Goal: Use online tool/utility: Utilize a website feature to perform a specific function

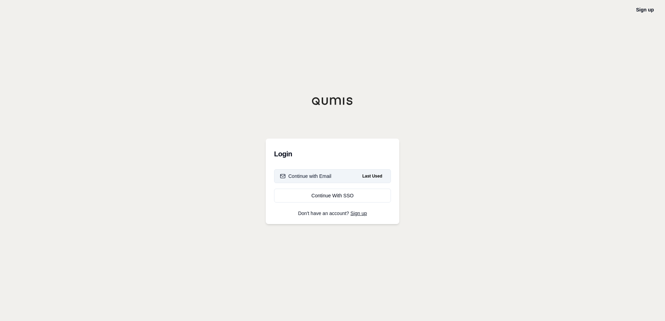
click at [301, 176] on div "Continue with Email" at bounding box center [305, 176] width 51 height 7
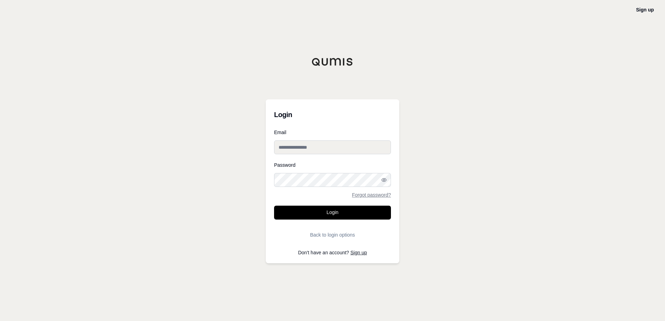
type input "**********"
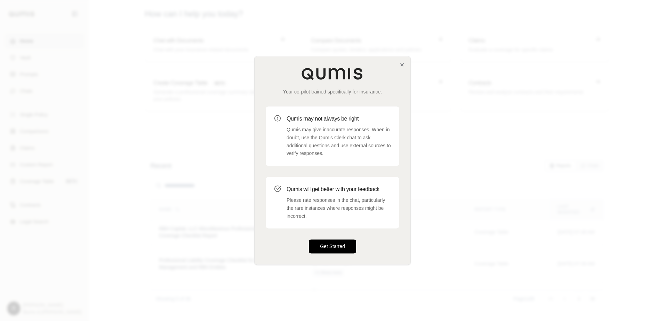
click at [342, 244] on button "Get Started" at bounding box center [332, 247] width 47 height 14
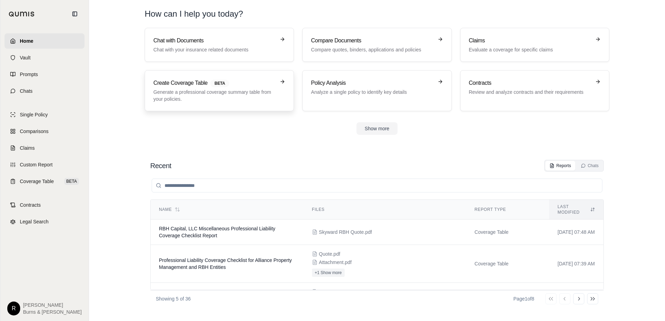
click at [178, 99] on p "Generate a professional coverage summary table from your policies." at bounding box center [214, 96] width 122 height 14
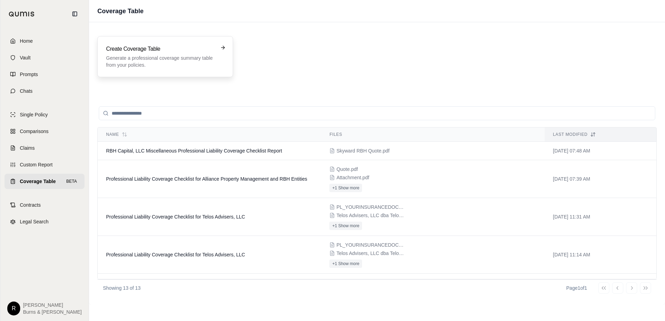
click at [155, 56] on p "Generate a professional coverage summary table from your policies." at bounding box center [160, 62] width 108 height 14
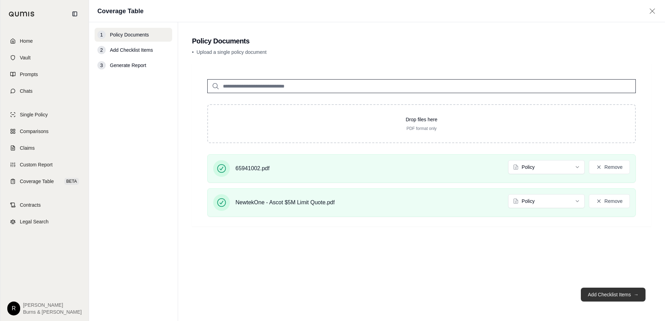
click at [606, 296] on button "Add Checklist Items →" at bounding box center [612, 295] width 65 height 14
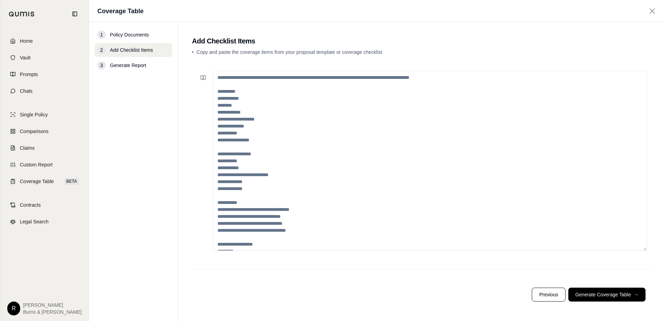
drag, startPoint x: 244, startPoint y: 96, endPoint x: 240, endPoint y: 95, distance: 4.4
click at [244, 96] on textarea at bounding box center [430, 161] width 434 height 180
click at [222, 86] on textarea at bounding box center [430, 161] width 434 height 180
paste textarea "**********"
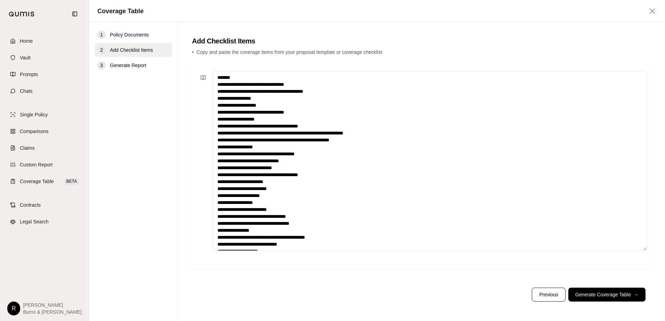
click at [270, 104] on textarea at bounding box center [430, 161] width 434 height 180
click at [316, 113] on textarea at bounding box center [430, 161] width 434 height 180
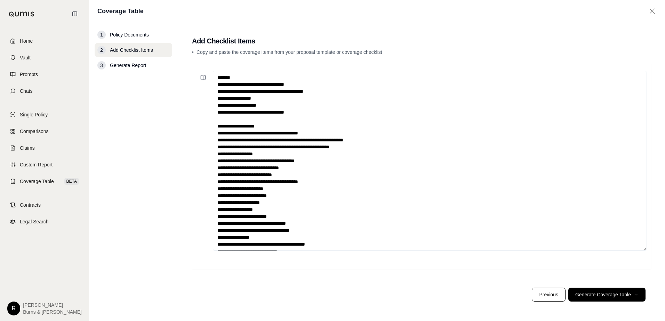
click at [282, 203] on textarea at bounding box center [430, 161] width 434 height 180
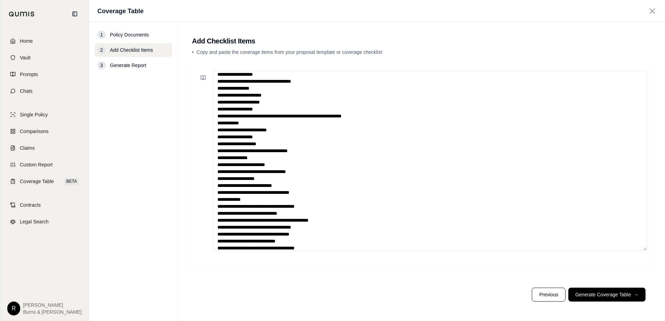
scroll to position [236, 0]
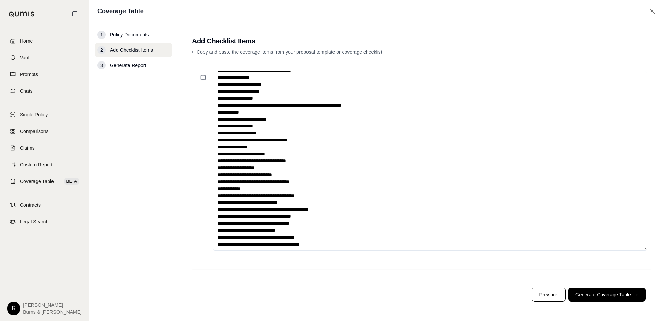
click at [315, 175] on textarea at bounding box center [430, 161] width 434 height 180
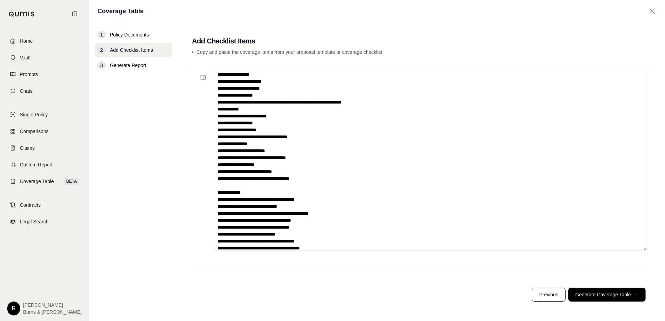
scroll to position [243, 0]
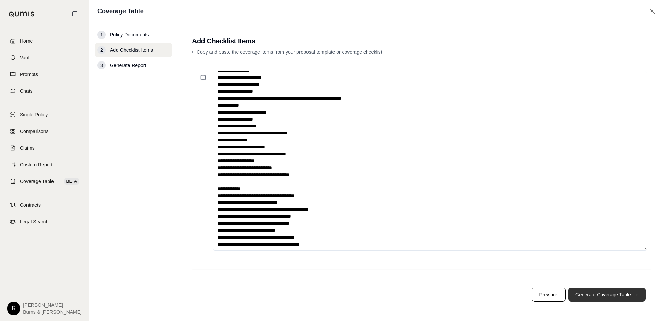
type textarea "**********"
click at [610, 294] on button "Generate Coverage Table →" at bounding box center [606, 295] width 77 height 14
